Goal: Task Accomplishment & Management: Complete application form

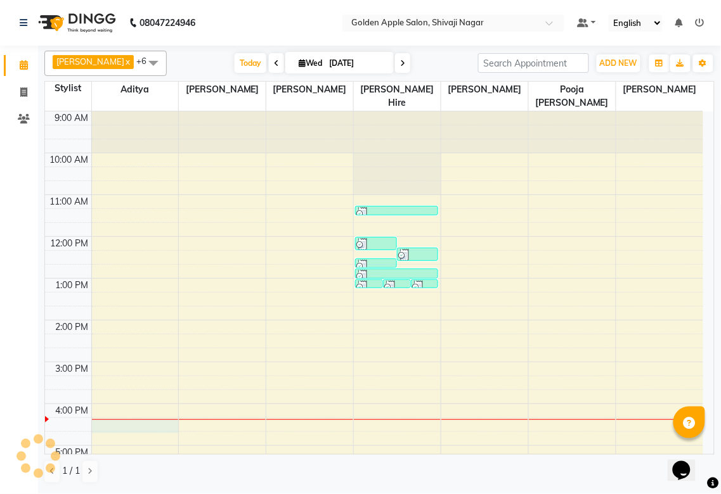
click at [169, 425] on div "9:00 AM 10:00 AM 11:00 AM 12:00 PM 1:00 PM 2:00 PM 3:00 PM 4:00 PM 5:00 PM 6:00…" at bounding box center [374, 383] width 658 height 543
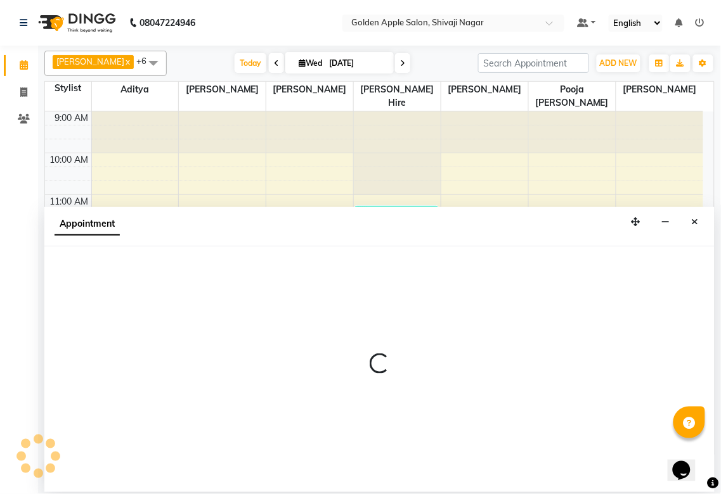
click at [169, 425] on div at bounding box center [379, 370] width 670 height 246
select select "54411"
select select "tentative"
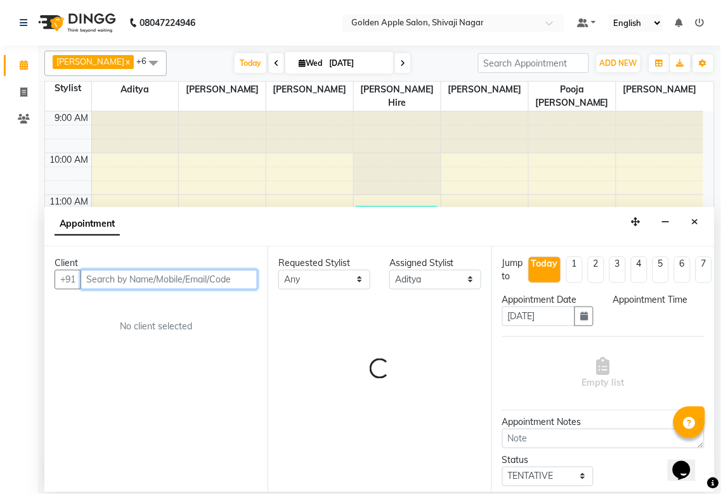
select select "975"
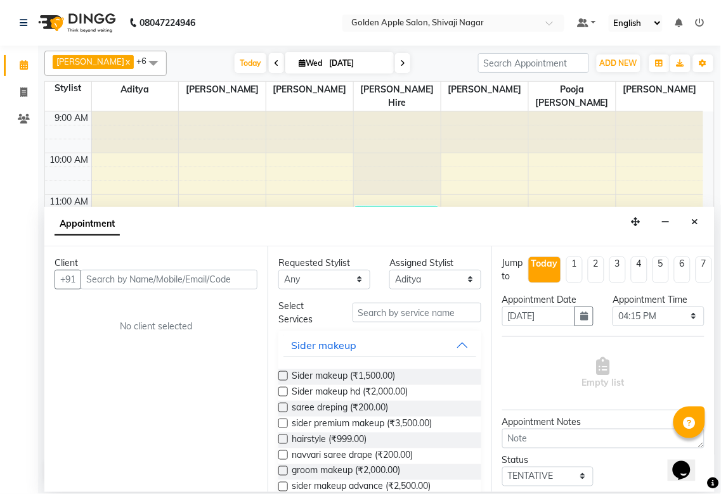
click at [176, 425] on div "Client +91 No client selected" at bounding box center [155, 370] width 223 height 246
click at [693, 220] on icon "Close" at bounding box center [694, 221] width 7 height 9
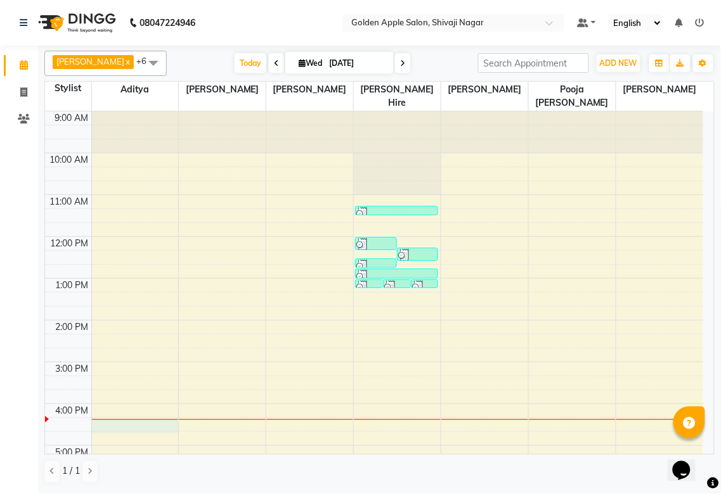
click at [114, 423] on div "9:00 AM 10:00 AM 11:00 AM 12:00 PM 1:00 PM 2:00 PM 3:00 PM 4:00 PM 5:00 PM 6:00…" at bounding box center [374, 383] width 658 height 543
select select "54411"
select select "975"
select select "tentative"
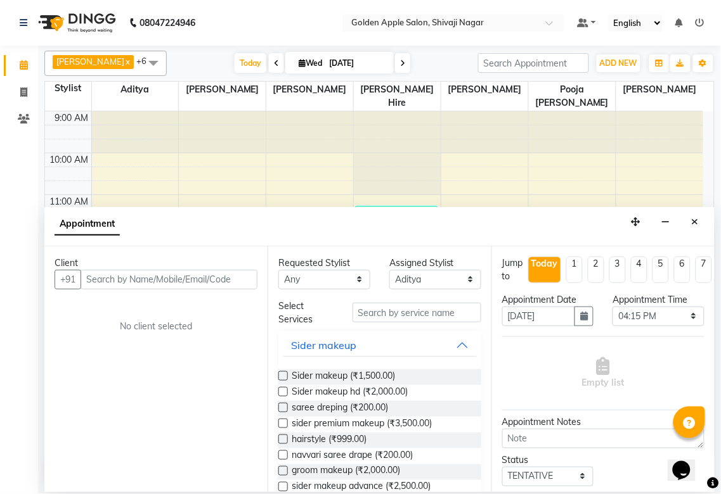
click at [154, 274] on input "text" at bounding box center [168, 280] width 177 height 20
click at [119, 276] on input "text" at bounding box center [168, 280] width 177 height 20
type input "9422250137"
click at [245, 277] on span "Add Client" at bounding box center [231, 279] width 42 height 11
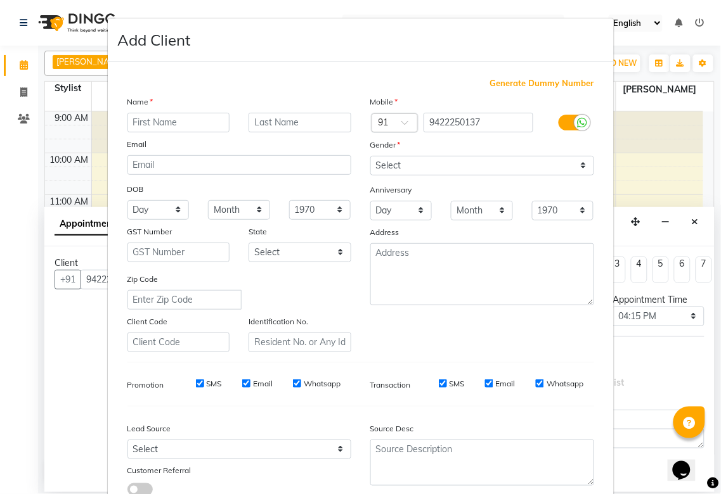
click at [197, 121] on input "text" at bounding box center [178, 123] width 103 height 20
type input "sandeep"
type input "dev"
click at [541, 172] on select "Select [DEMOGRAPHIC_DATA] [DEMOGRAPHIC_DATA] Other Prefer Not To Say" at bounding box center [482, 166] width 224 height 20
select select "[DEMOGRAPHIC_DATA]"
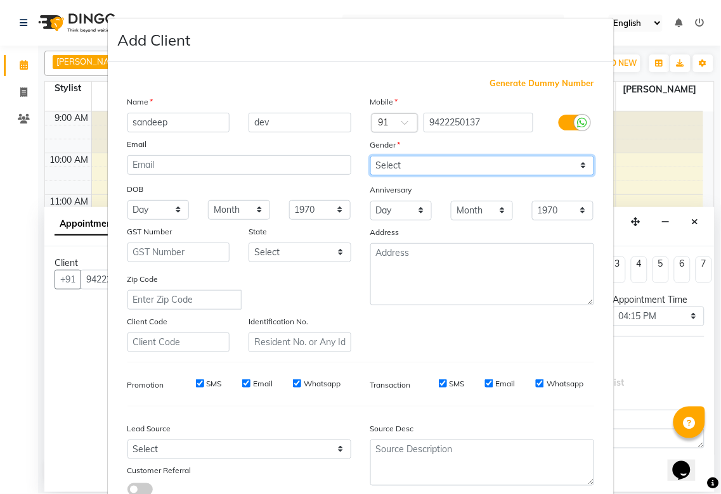
click at [370, 156] on select "Select [DEMOGRAPHIC_DATA] [DEMOGRAPHIC_DATA] Other Prefer Not To Say" at bounding box center [482, 166] width 224 height 20
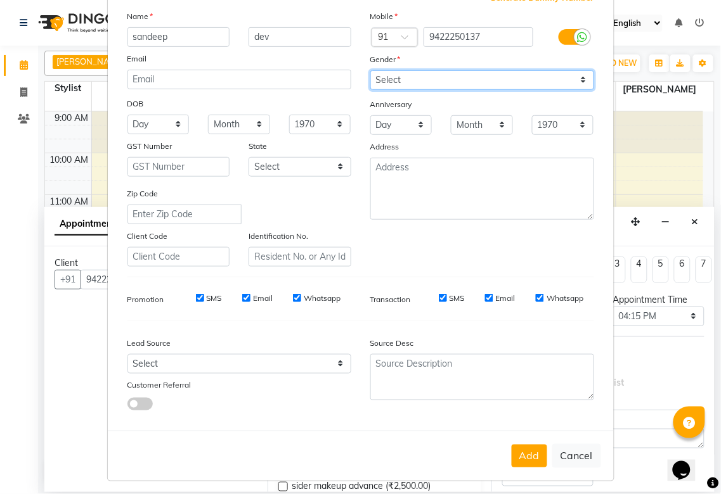
scroll to position [91, 0]
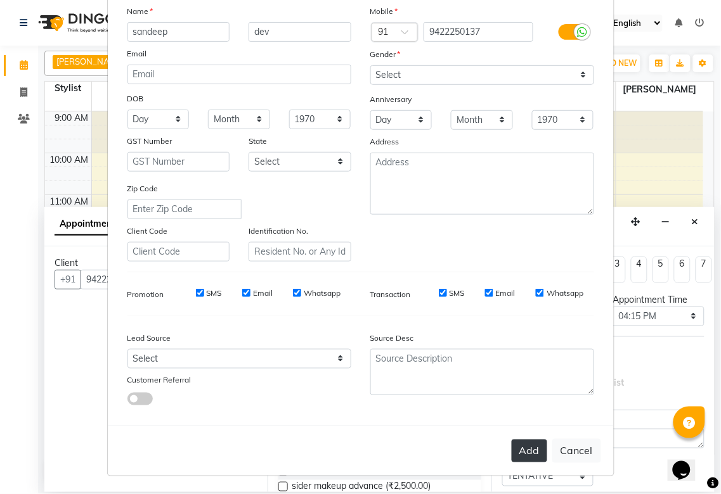
click at [523, 447] on button "Add" at bounding box center [528, 451] width 35 height 23
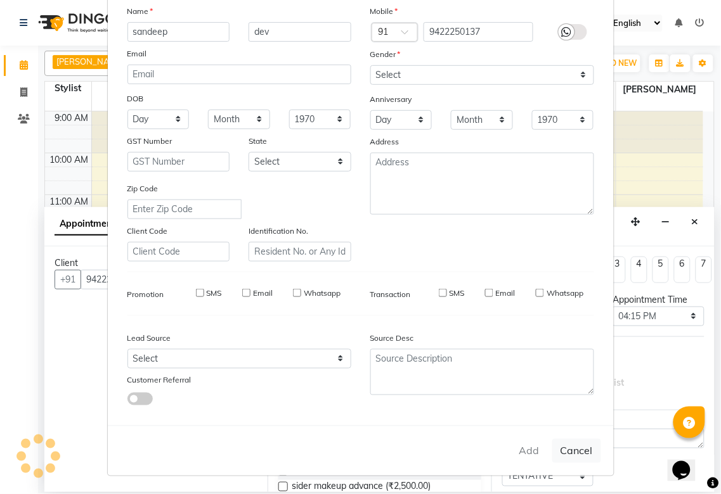
type input "94******37"
select select
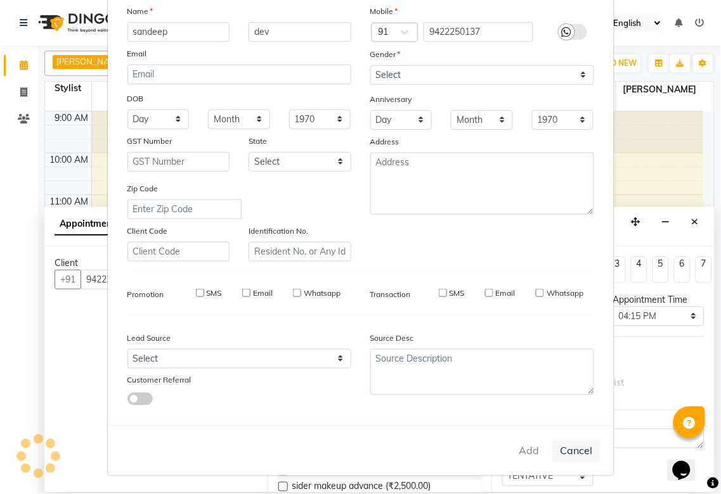
select select
checkbox input "false"
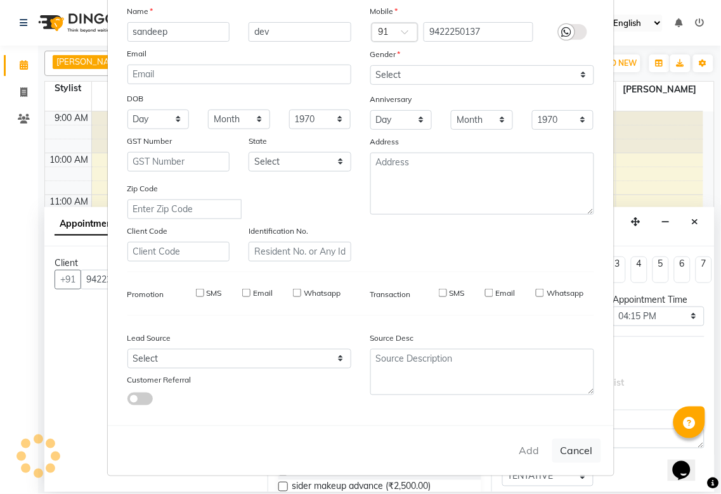
checkbox input "false"
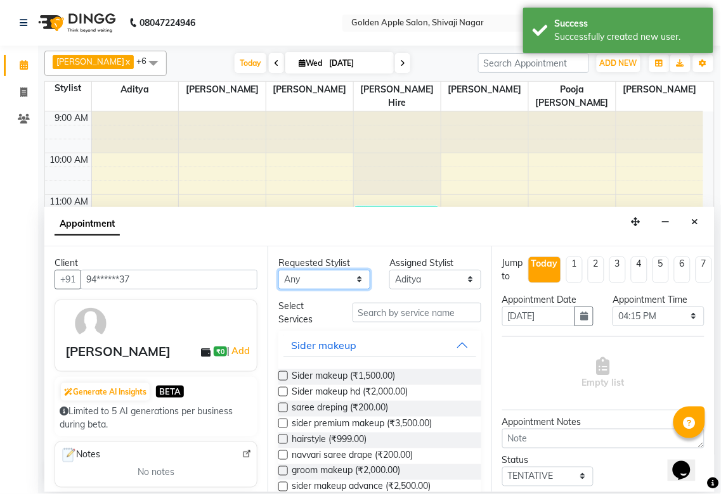
click at [298, 279] on select "Any [PERSON_NAME] [PERSON_NAME] [PERSON_NAME] [PERSON_NAME] Hire operator pooja…" at bounding box center [324, 280] width 92 height 20
select select "54411"
click at [278, 270] on select "Any [PERSON_NAME] [PERSON_NAME] [PERSON_NAME] [PERSON_NAME] Hire operator pooja…" at bounding box center [324, 280] width 92 height 20
click at [382, 315] on input "text" at bounding box center [416, 313] width 129 height 20
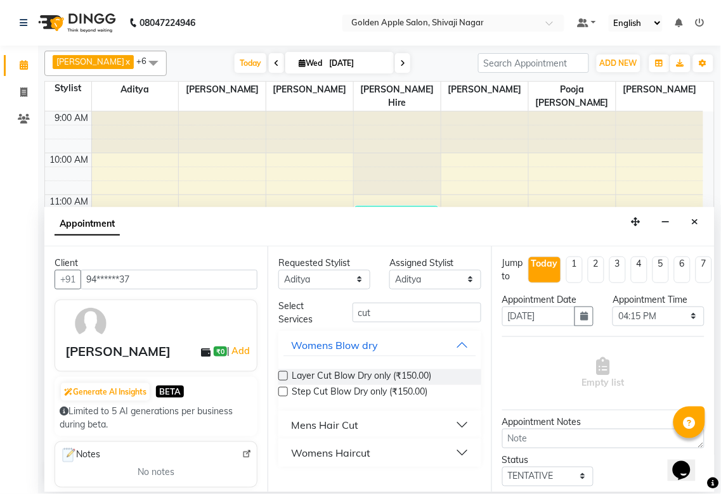
click at [319, 426] on div "Mens Hair Cut" at bounding box center [324, 425] width 67 height 15
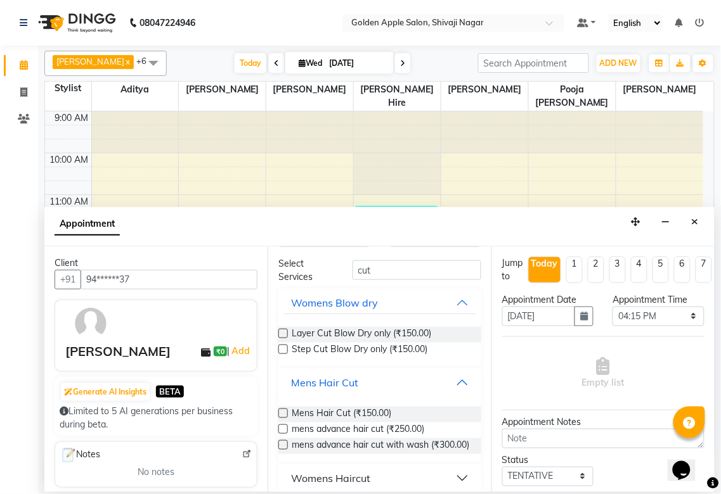
scroll to position [0, 0]
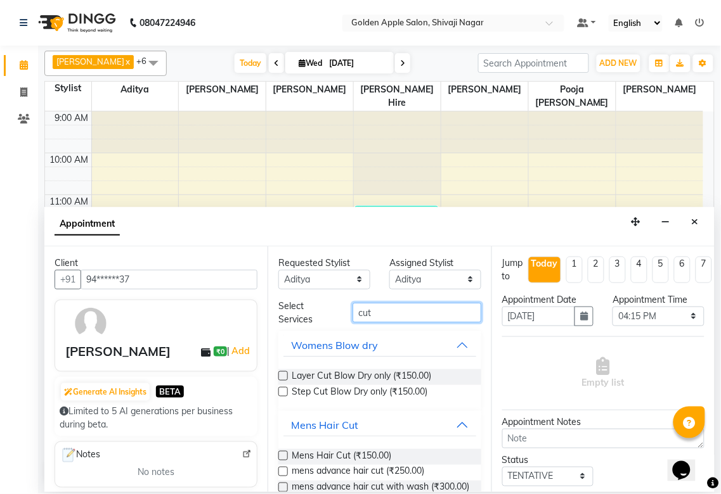
drag, startPoint x: 378, startPoint y: 311, endPoint x: 267, endPoint y: 322, distance: 112.1
click at [267, 321] on div "Requested Stylist Any [PERSON_NAME] Satarrdekar [PERSON_NAME] [PERSON_NAME] [PE…" at bounding box center [378, 370] width 223 height 246
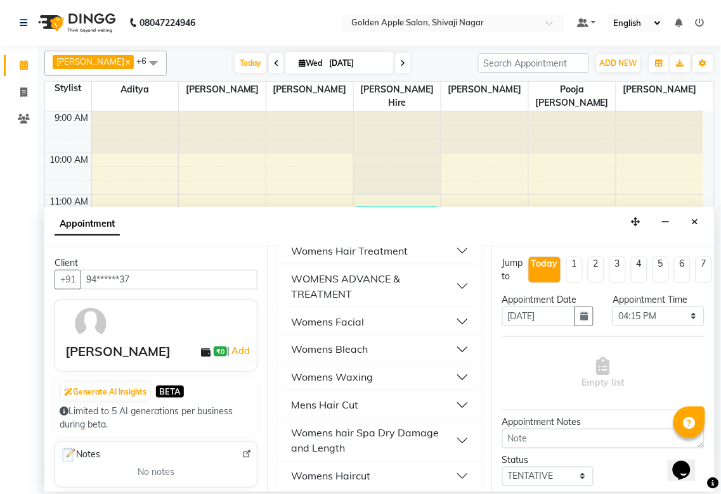
scroll to position [380, 0]
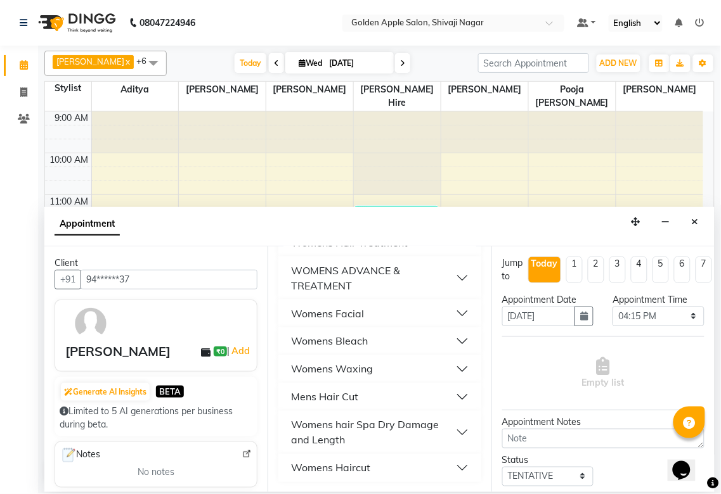
type input "200"
click at [343, 394] on div "Mens Hair Cut" at bounding box center [324, 397] width 67 height 15
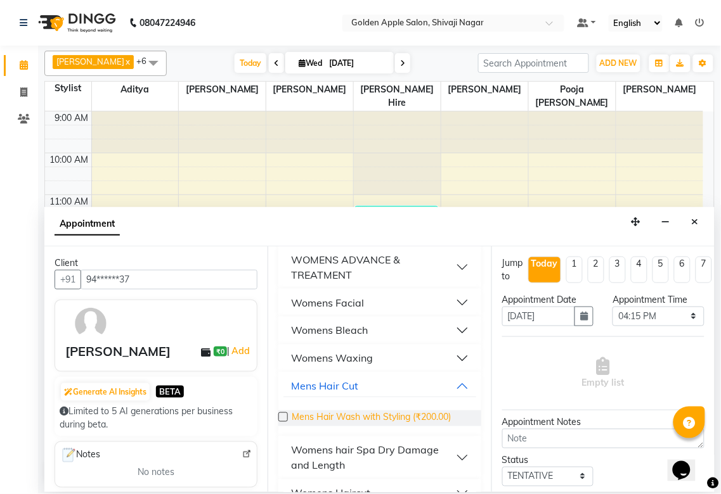
click at [312, 427] on span "Mens Hair Wash with Styling (₹200.00)" at bounding box center [371, 419] width 159 height 16
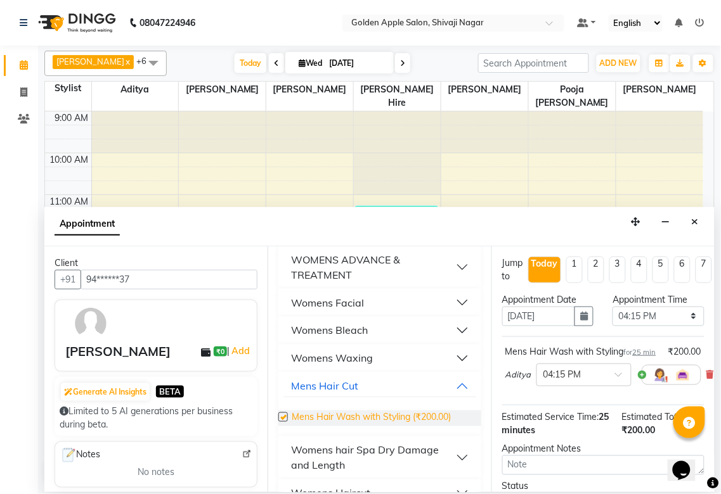
checkbox input "false"
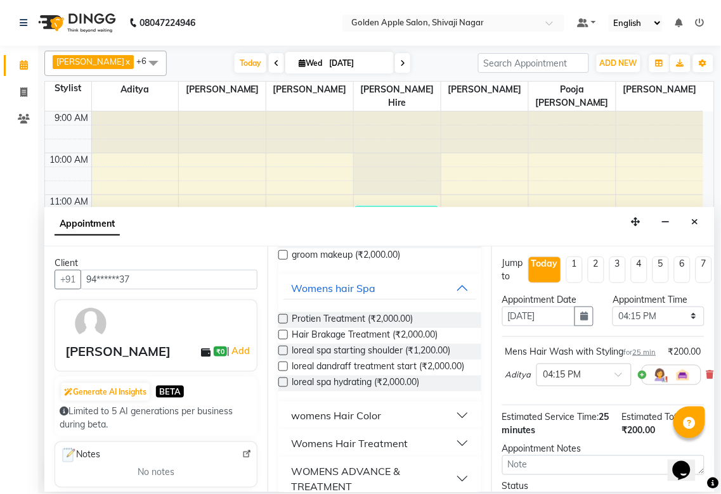
scroll to position [0, 0]
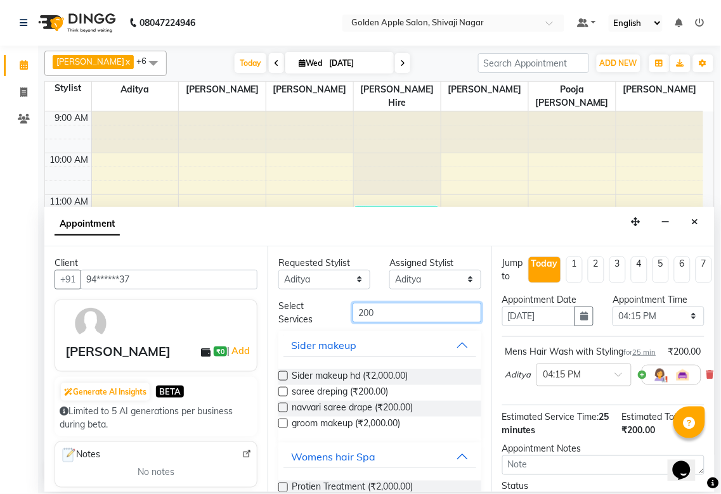
drag, startPoint x: 387, startPoint y: 306, endPoint x: 257, endPoint y: 314, distance: 130.1
click at [250, 313] on div "Client +91 94******37 sandeep dev ₹0 | Add Generate AI Insights BETA Limited to…" at bounding box center [379, 370] width 670 height 246
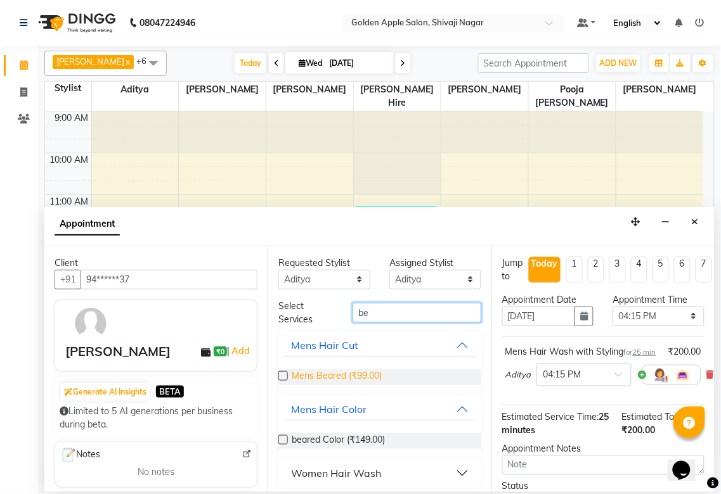
type input "be"
click at [377, 376] on span "Mens Beared (₹99.00)" at bounding box center [337, 377] width 90 height 16
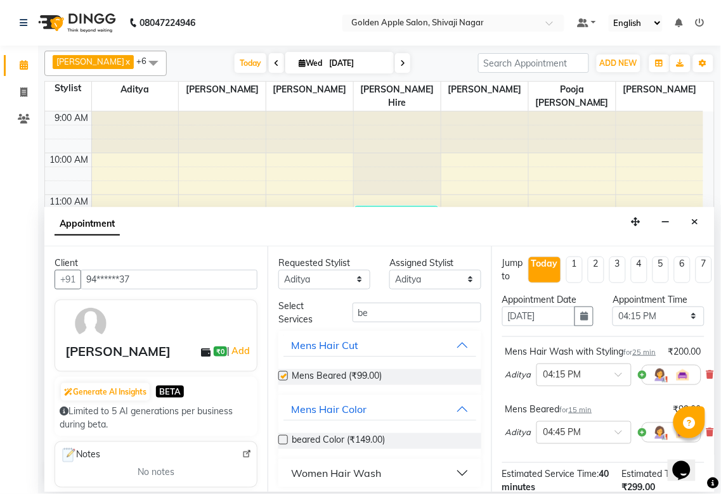
checkbox input "false"
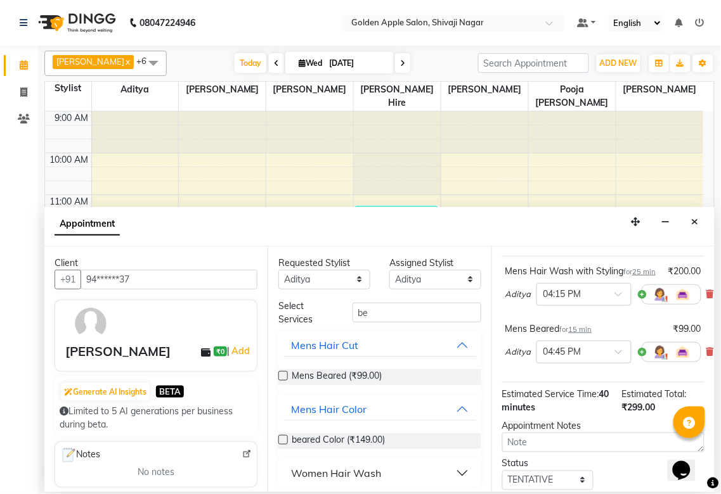
scroll to position [193, 0]
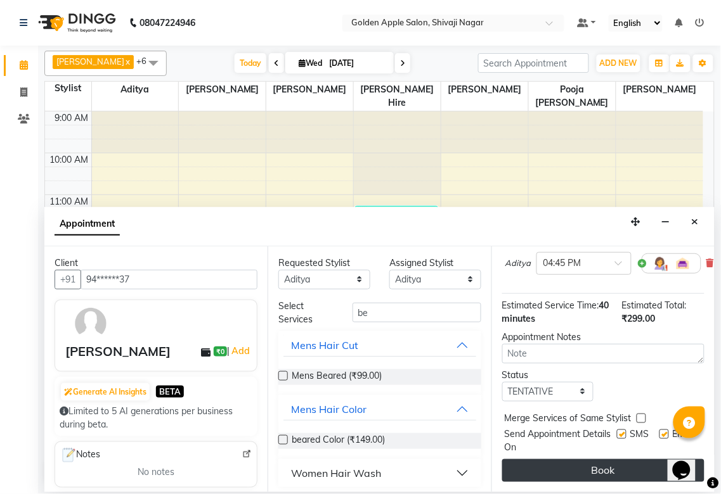
click at [632, 459] on button "Book" at bounding box center [603, 470] width 202 height 23
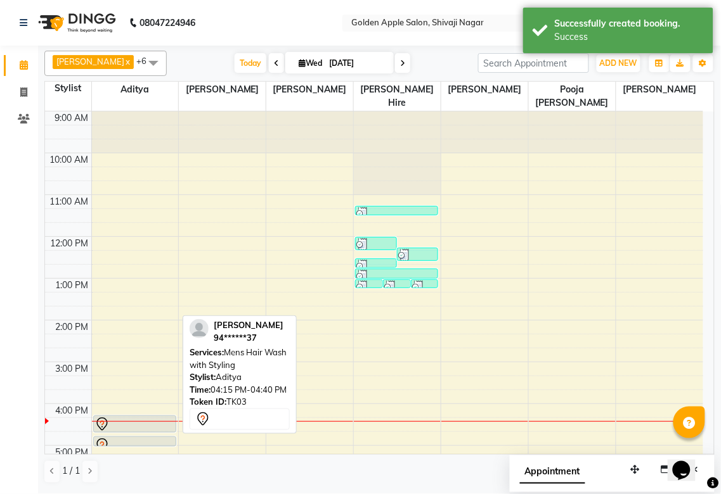
click at [136, 427] on div at bounding box center [134, 424] width 80 height 15
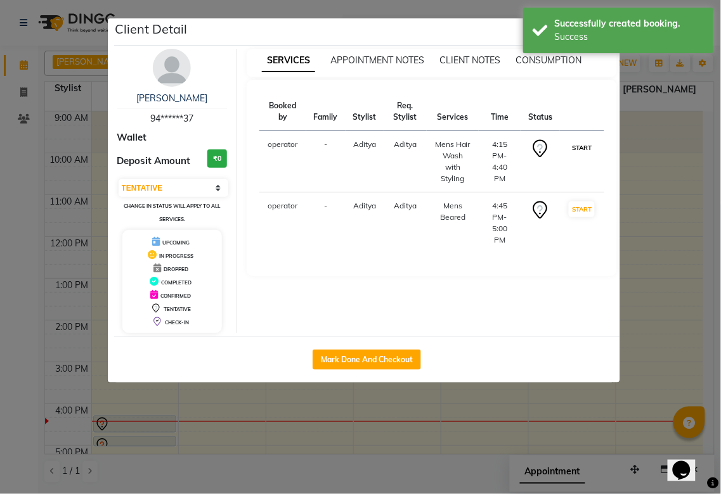
click at [586, 150] on button "START" at bounding box center [581, 148] width 26 height 16
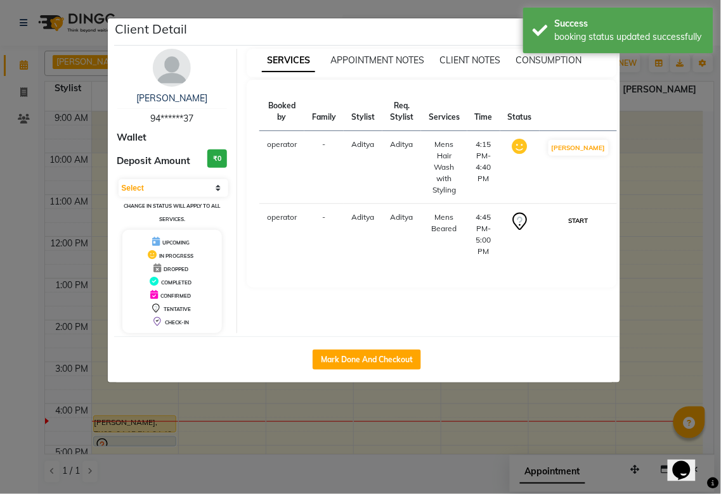
click at [572, 213] on button "START" at bounding box center [578, 221] width 26 height 16
select select "1"
click at [404, 446] on ngb-modal-window "Client Detail sandeep dev 94******37 Wallet Deposit Amount ₹0 Select IN SERVICE…" at bounding box center [360, 247] width 721 height 494
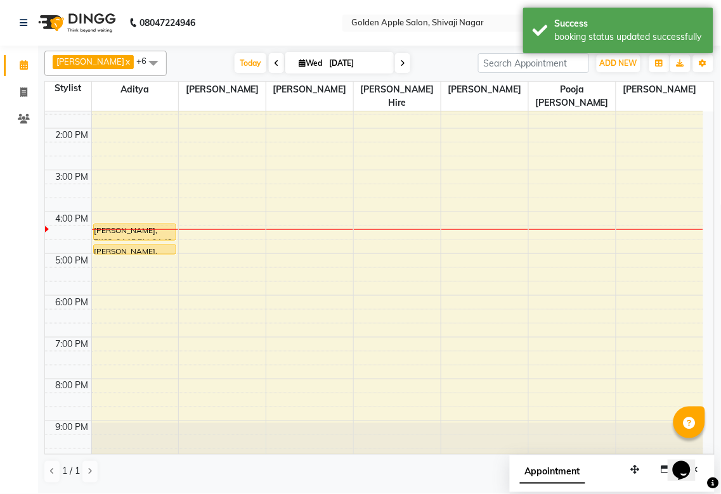
scroll to position [203, 0]
